Goal: Answer question/provide support

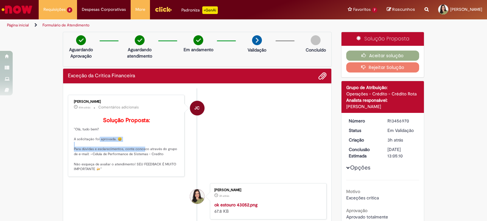
drag, startPoint x: 108, startPoint y: 149, endPoint x: 138, endPoint y: 160, distance: 31.5
click at [138, 160] on p "Solução Proposta: "Olá, tudo bem? A solicitação foi aprovada. 😀 Para dúvidas e …" at bounding box center [127, 144] width 106 height 54
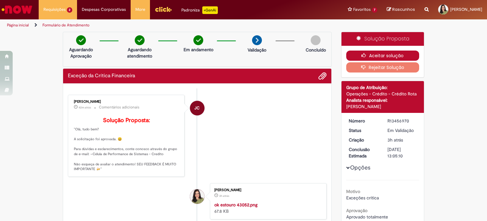
click at [387, 55] on button "Aceitar solução" at bounding box center [383, 55] width 73 height 10
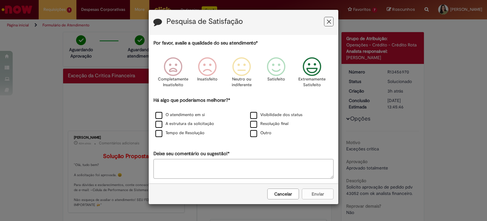
click at [314, 65] on icon "Feedback" at bounding box center [312, 66] width 24 height 19
click at [169, 162] on textarea "Deixe seu comentário ou sugestão!*" at bounding box center [244, 169] width 180 height 20
type textarea "*"
click at [268, 132] on label "Outro" at bounding box center [260, 133] width 21 height 6
click at [315, 193] on button "Enviar" at bounding box center [318, 193] width 32 height 11
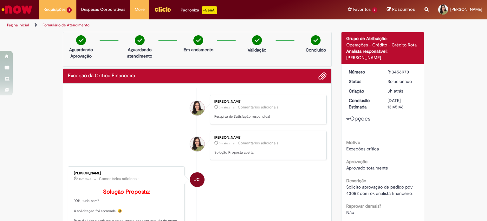
click at [186, 74] on div "Exceção da Crítica Financeira" at bounding box center [197, 76] width 259 height 8
click at [322, 75] on span "Adicionar anexos" at bounding box center [323, 76] width 8 height 8
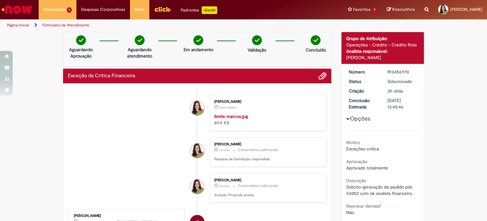
click at [431, 119] on div "Verificar Código de Barras Aguardando Aprovação Aguardando atendimento Em andam…" at bounding box center [243, 221] width 487 height 378
click at [446, 123] on div "Verificar Código de Barras Aguardando Aprovação Aguardando atendimento Em andam…" at bounding box center [243, 221] width 487 height 378
